Goal: Complete application form

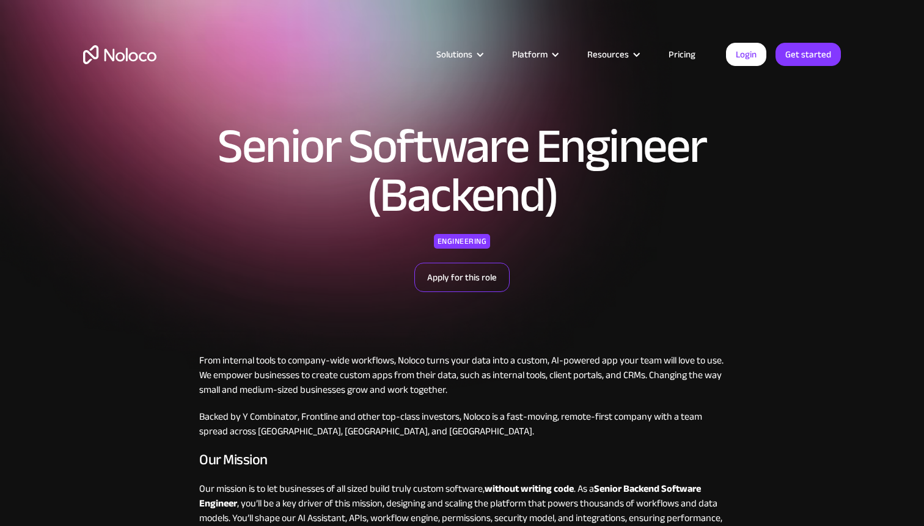
click at [486, 286] on link "Apply for this role" at bounding box center [461, 277] width 95 height 29
click at [470, 269] on link "Apply for this role" at bounding box center [461, 277] width 95 height 29
click at [459, 274] on link "Apply for this role" at bounding box center [461, 277] width 95 height 29
